Goal: Task Accomplishment & Management: Manage account settings

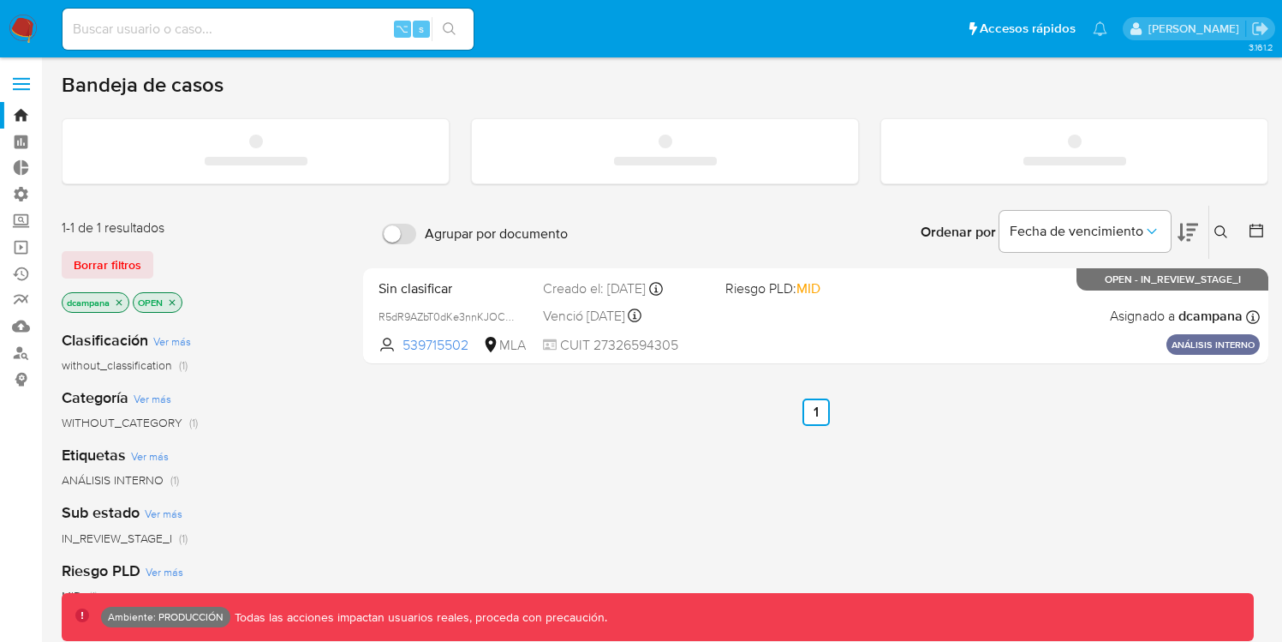
click at [20, 85] on label at bounding box center [21, 84] width 43 height 36
click at [0, 0] on input "checkbox" at bounding box center [0, 0] width 0 height 0
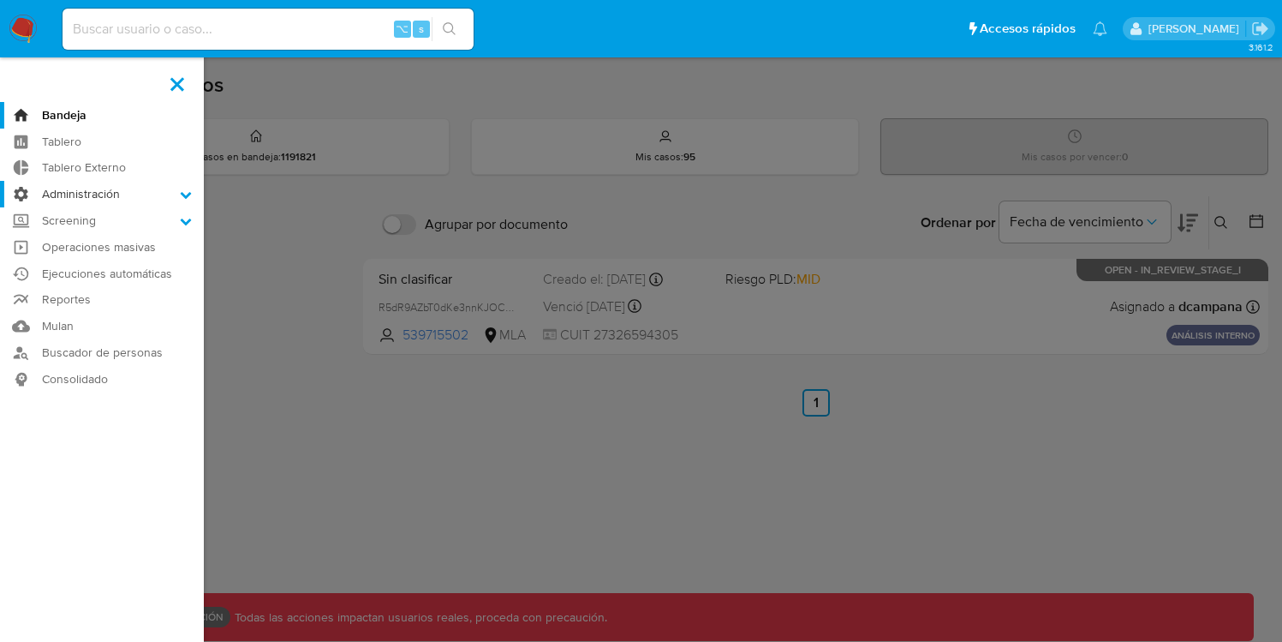
click at [116, 200] on label "Administración" at bounding box center [102, 194] width 204 height 27
click at [0, 0] on input "Administración" at bounding box center [0, 0] width 0 height 0
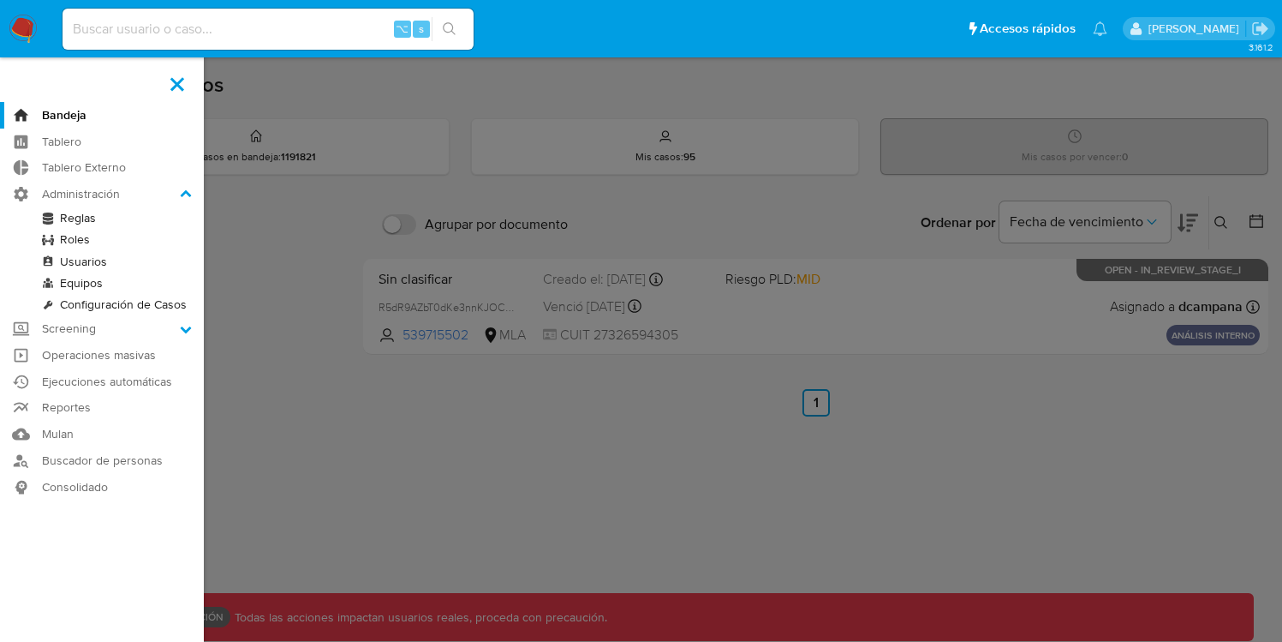
click at [70, 242] on link "Roles" at bounding box center [102, 239] width 204 height 21
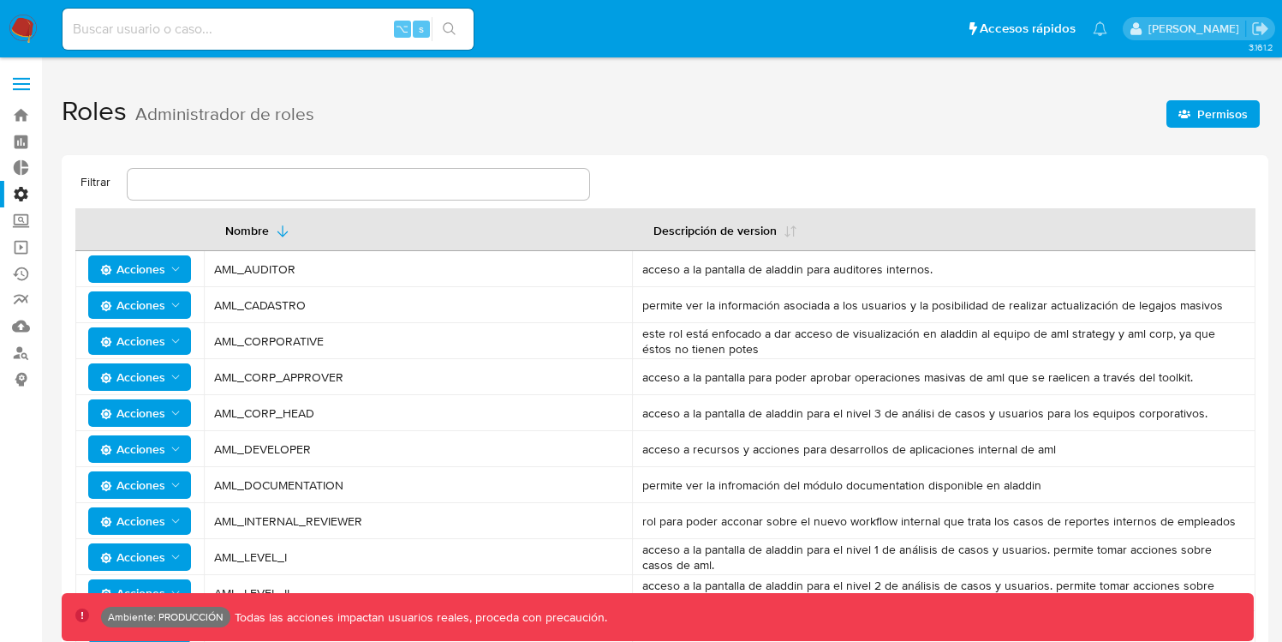
click at [1185, 111] on icon "button" at bounding box center [1185, 114] width 12 height 9
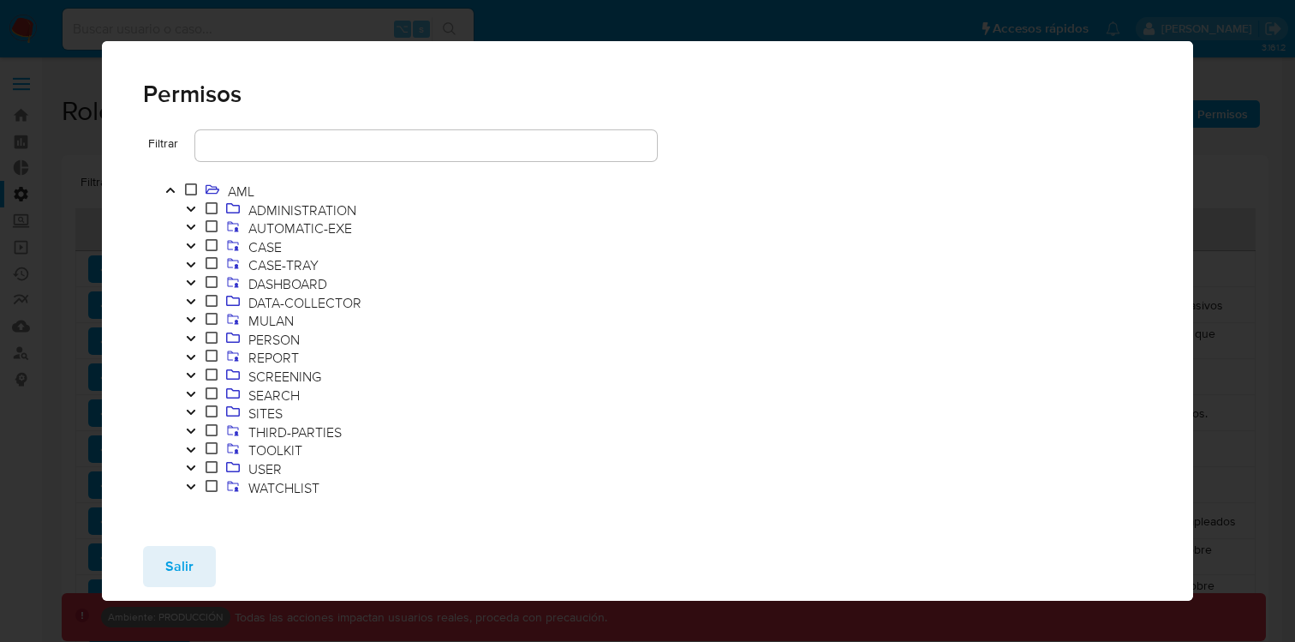
click at [190, 248] on icon "Toggle" at bounding box center [191, 245] width 9 height 5
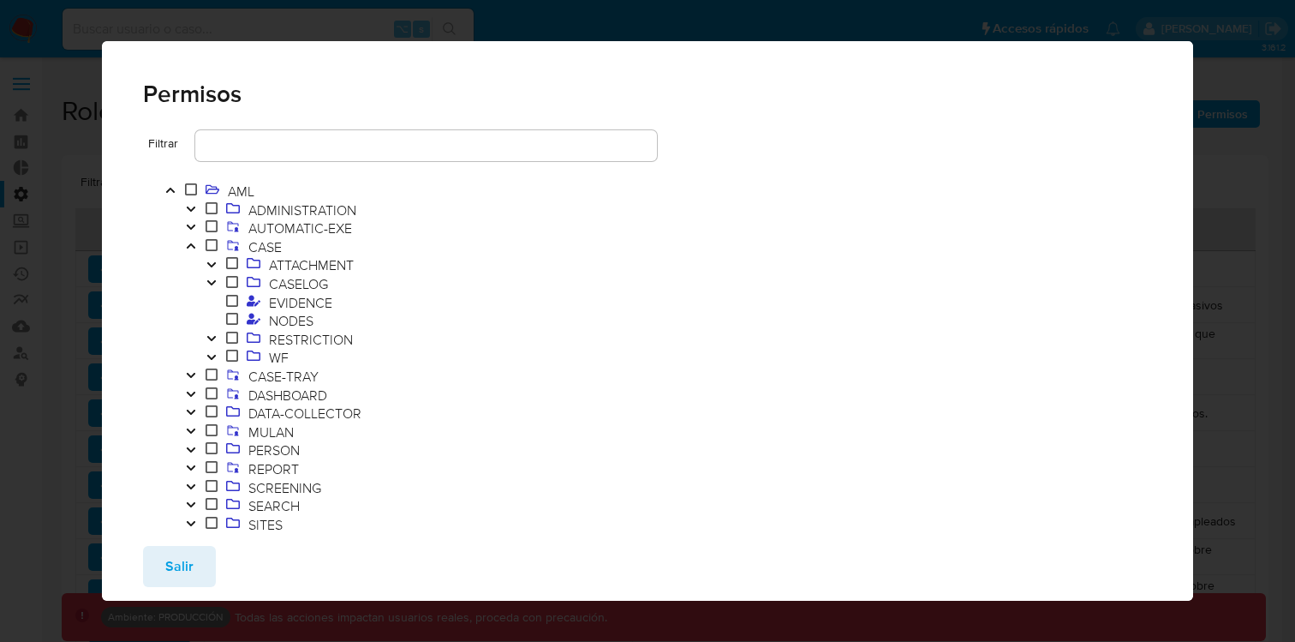
click at [212, 353] on icon "Toggle" at bounding box center [212, 357] width 12 height 10
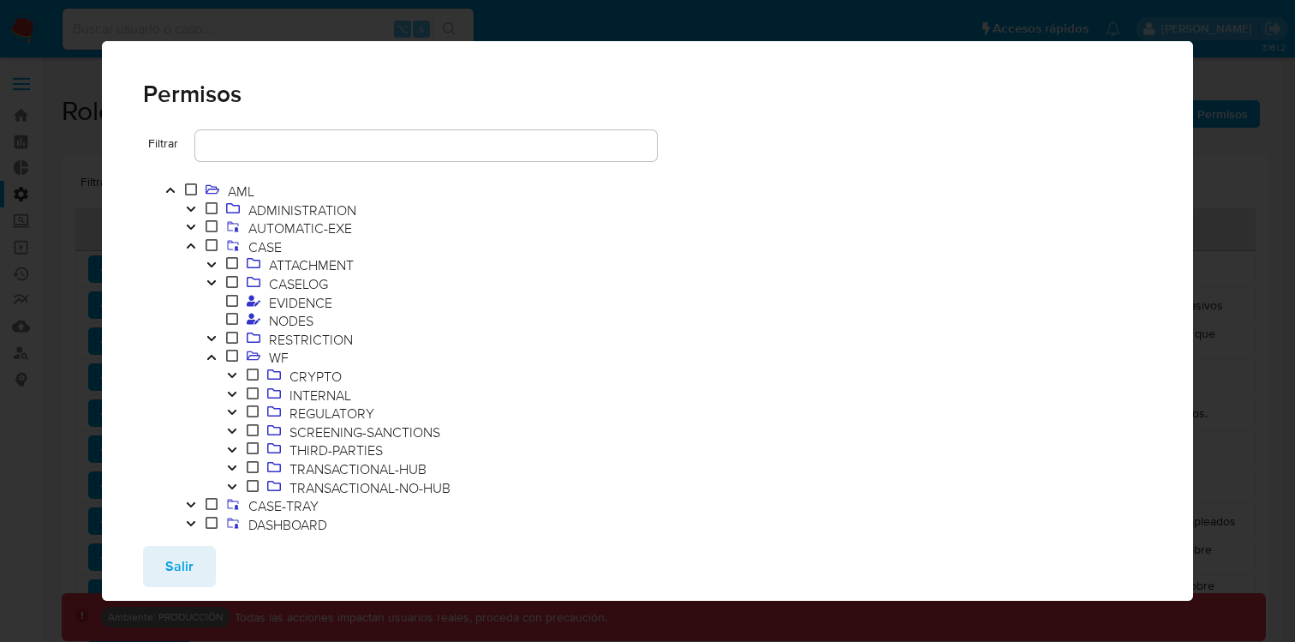
click at [233, 380] on icon "Toggle" at bounding box center [232, 375] width 12 height 10
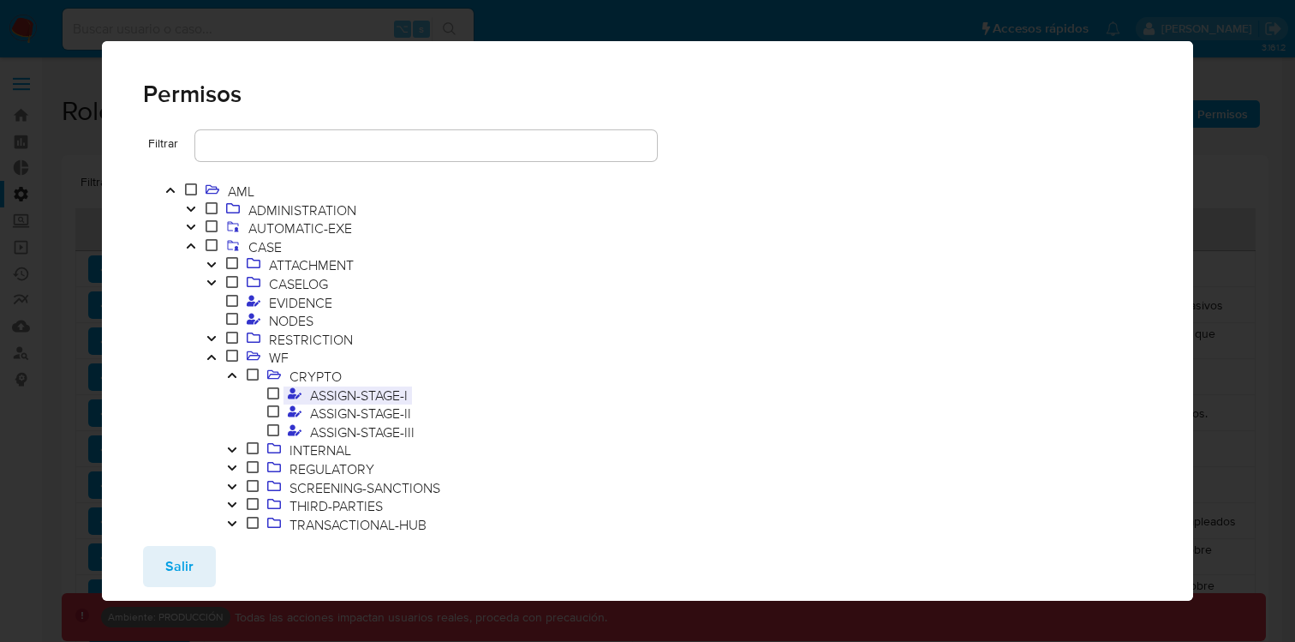
click at [350, 387] on span "ASSIGN-STAGE-I" at bounding box center [359, 395] width 106 height 19
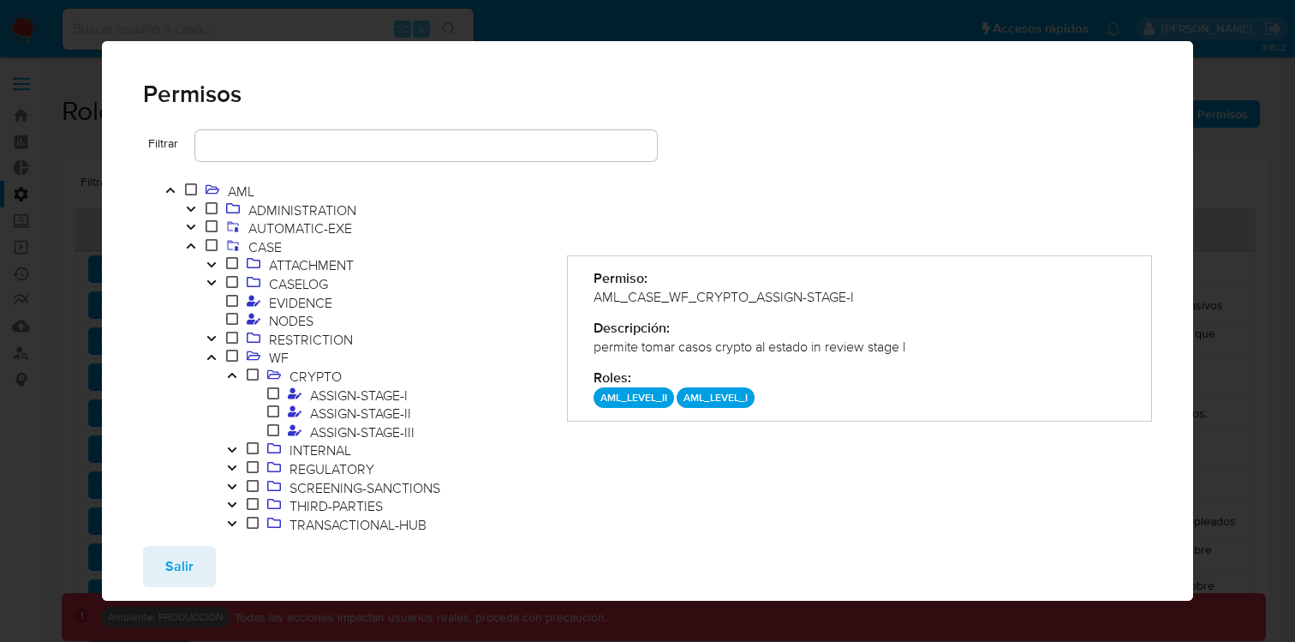
click at [236, 374] on icon "Toggle" at bounding box center [232, 375] width 12 height 10
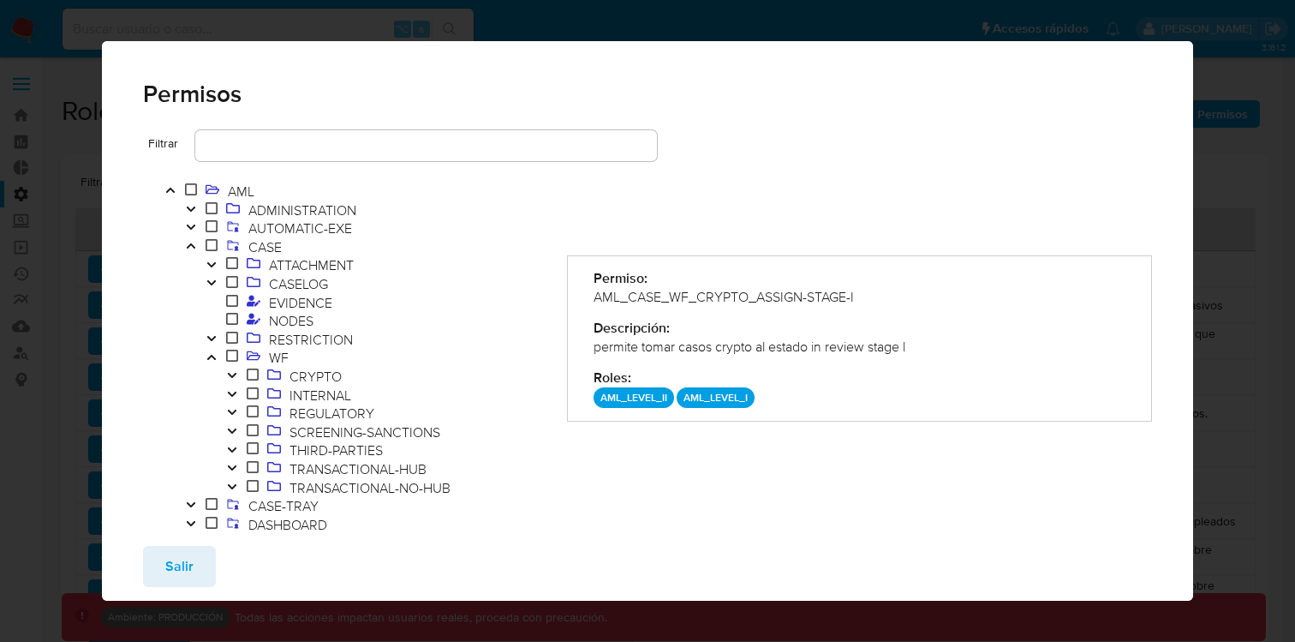
click at [236, 376] on icon "Toggle" at bounding box center [232, 375] width 12 height 10
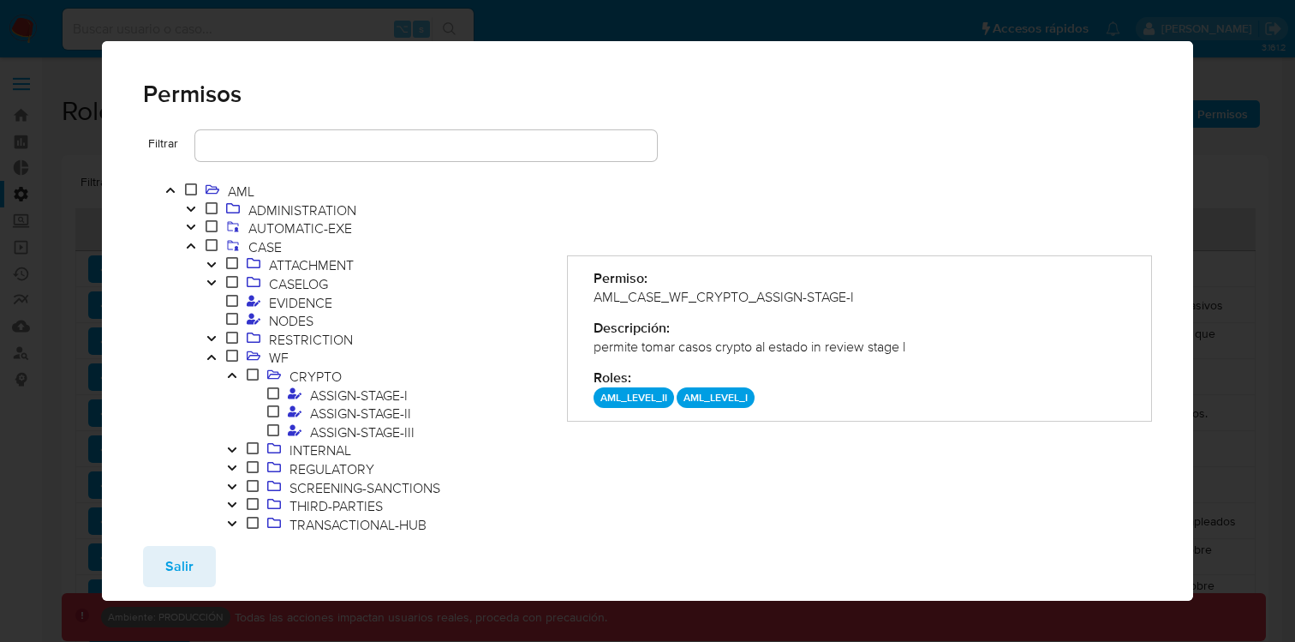
click at [236, 376] on icon "Toggle" at bounding box center [232, 375] width 12 height 10
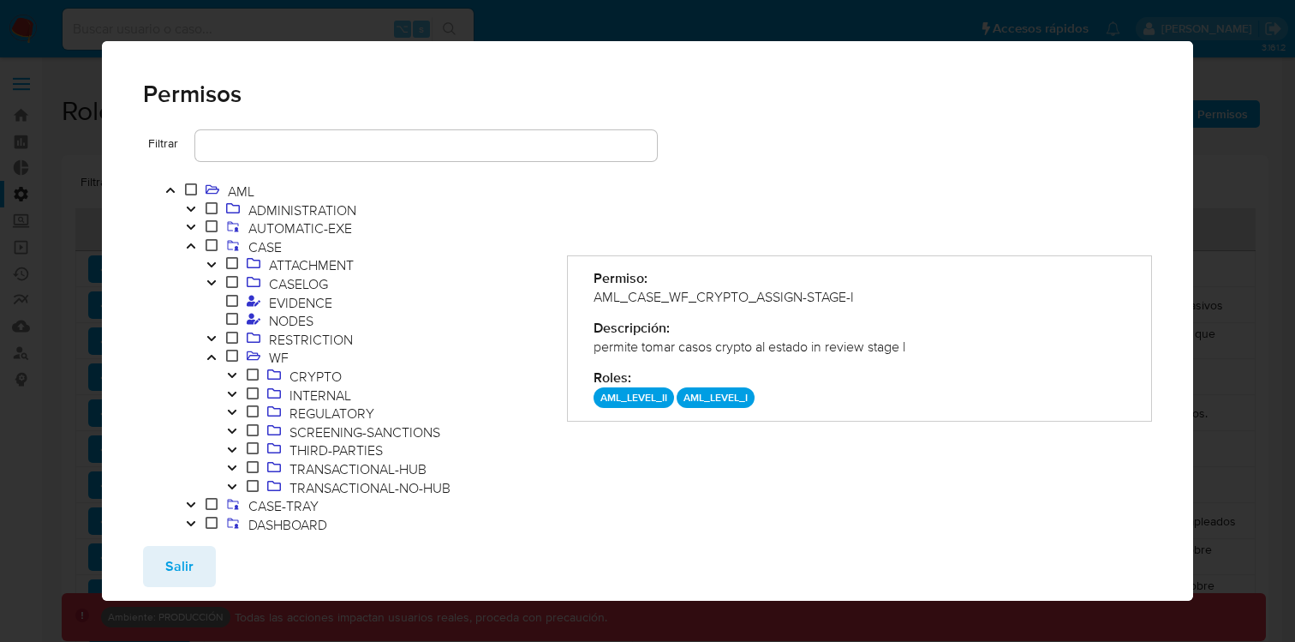
click at [239, 414] on button "Toggle" at bounding box center [232, 413] width 21 height 19
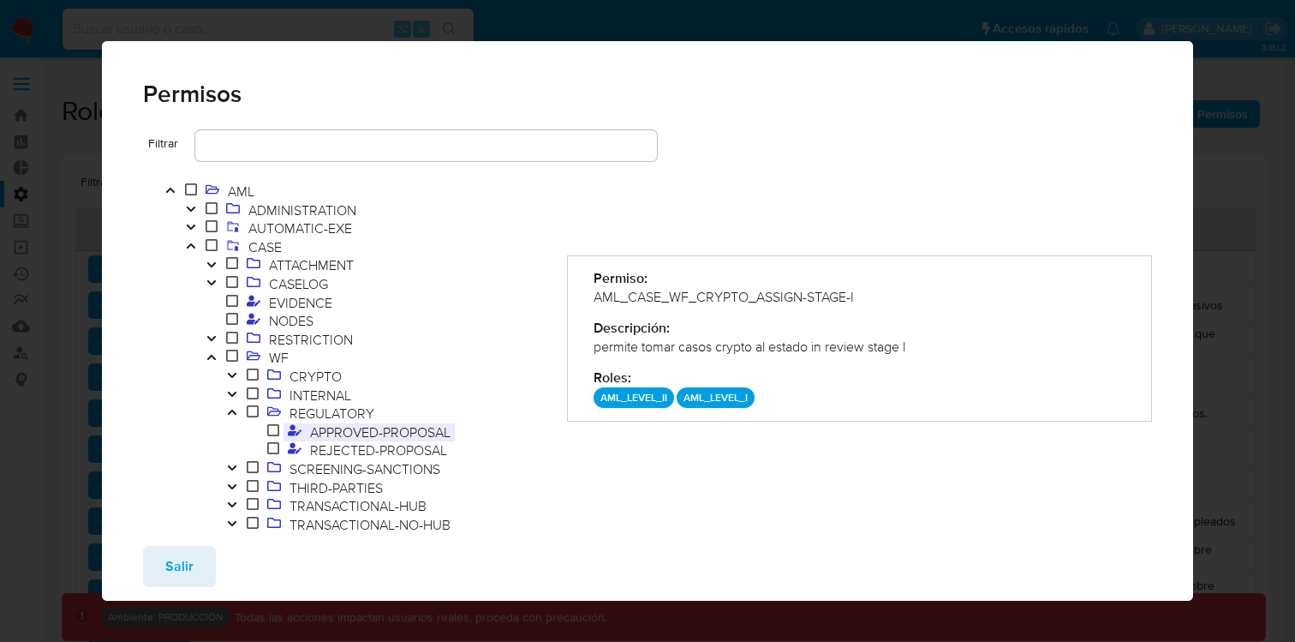
click at [362, 436] on span "APPROVED-PROPOSAL" at bounding box center [380, 431] width 149 height 19
click at [239, 372] on button "Toggle" at bounding box center [232, 377] width 21 height 19
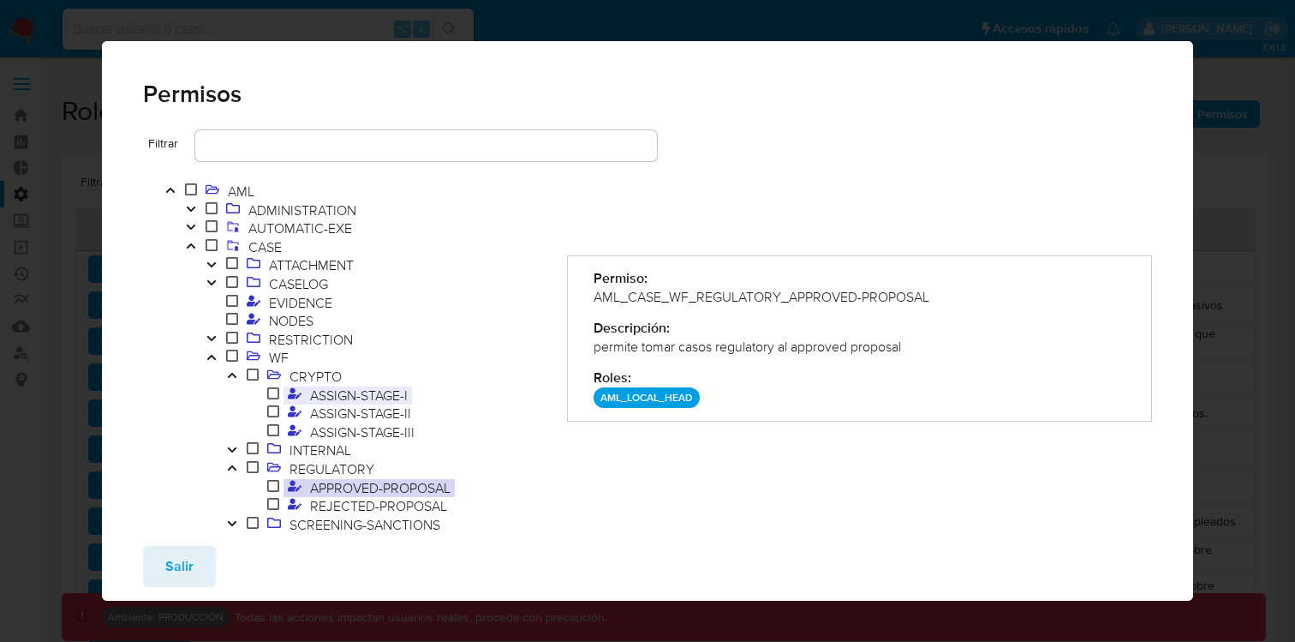
click at [322, 394] on span "ASSIGN-STAGE-I" at bounding box center [359, 395] width 106 height 19
